Goal: Task Accomplishment & Management: Complete application form

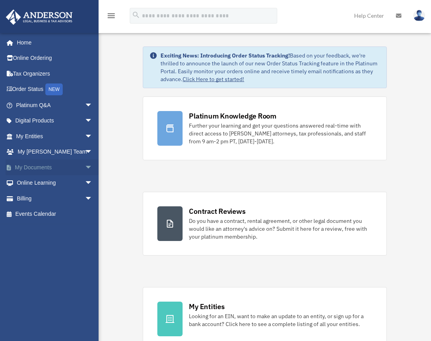
click at [85, 168] on span "arrow_drop_down" at bounding box center [93, 168] width 16 height 16
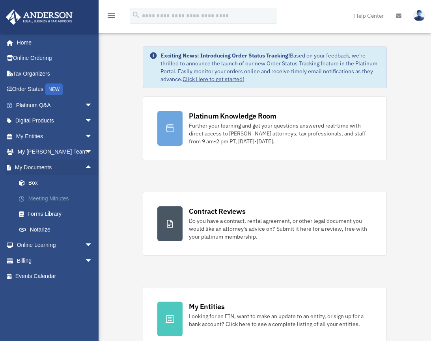
click at [58, 201] on link "Meeting Minutes" at bounding box center [57, 199] width 93 height 16
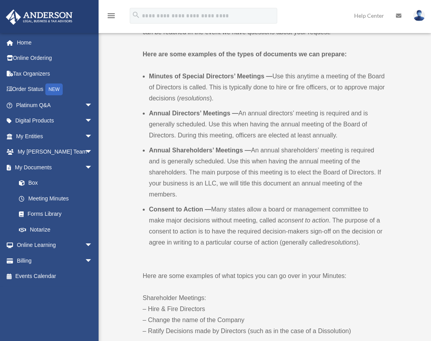
scroll to position [276, 0]
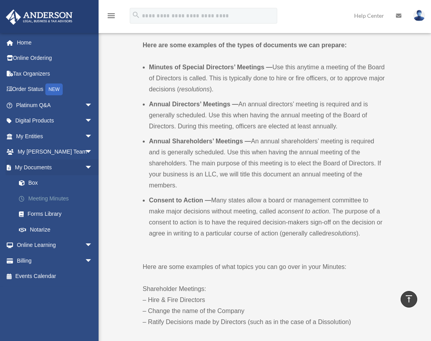
click at [55, 201] on link "Meeting Minutes" at bounding box center [57, 199] width 93 height 16
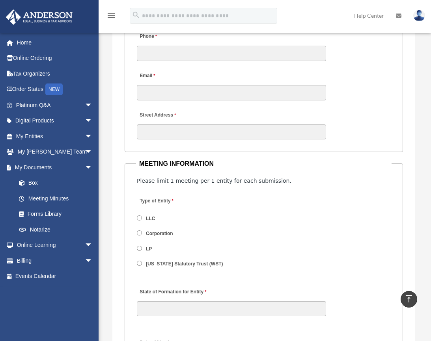
scroll to position [1064, 0]
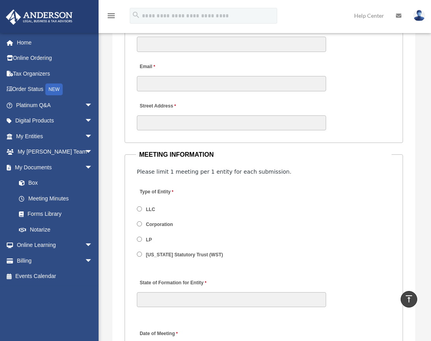
click at [143, 211] on span "LLC" at bounding box center [184, 209] width 94 height 13
click at [143, 209] on span "LLC" at bounding box center [184, 209] width 94 height 13
click at [146, 207] on label "LLC" at bounding box center [150, 210] width 15 height 7
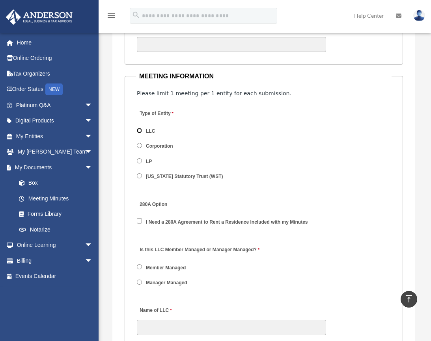
scroll to position [1143, 0]
click at [173, 282] on label "Manager Managed" at bounding box center [166, 282] width 47 height 7
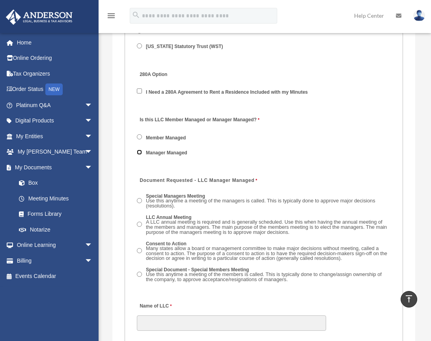
scroll to position [1301, 0]
